Goal: Navigation & Orientation: Go to known website

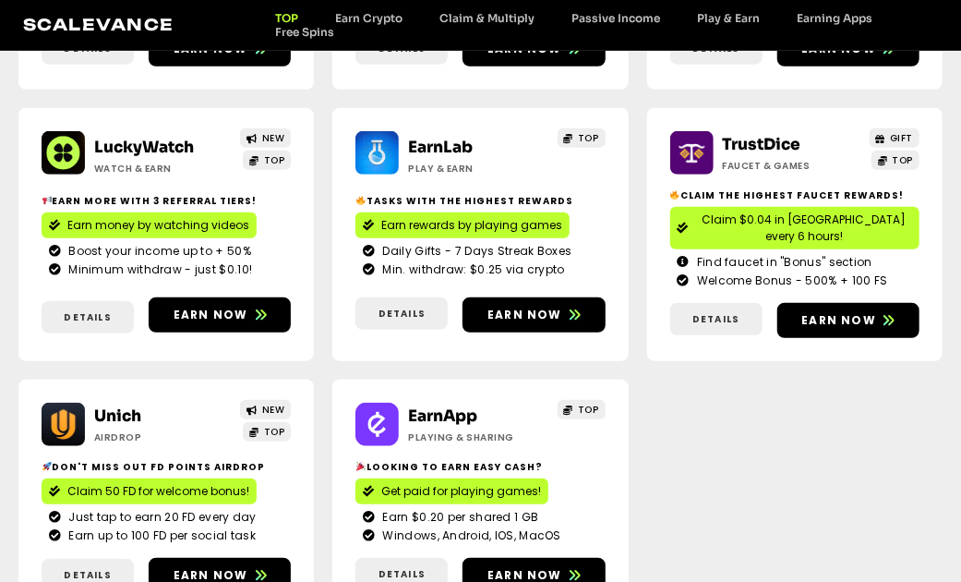
scroll to position [554, 0]
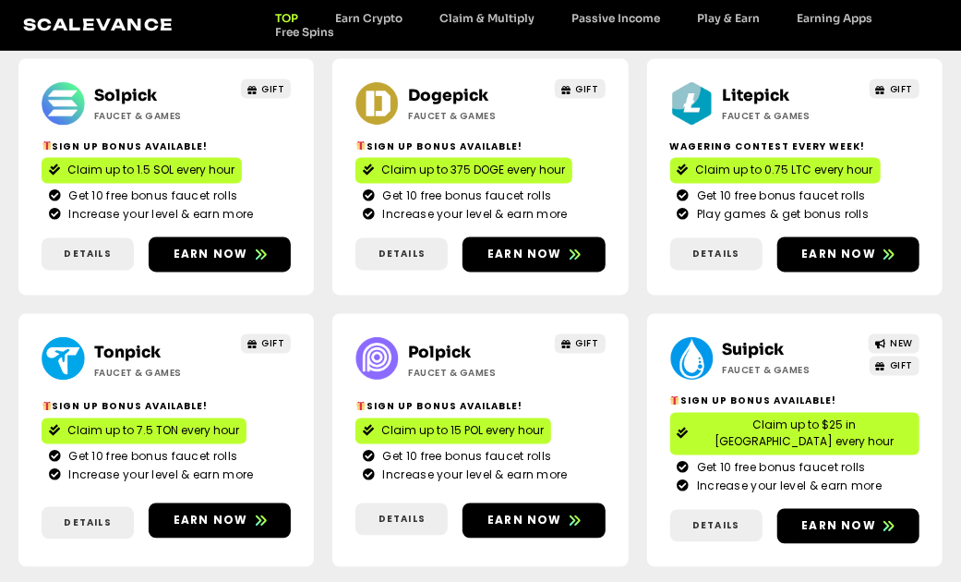
scroll to position [1292, 0]
